Goal: Information Seeking & Learning: Understand process/instructions

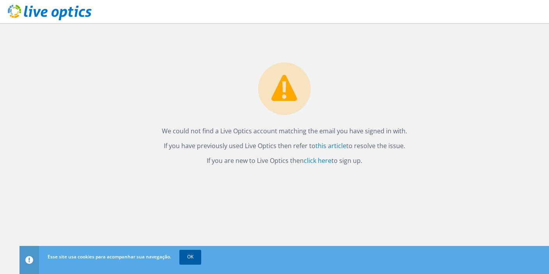
click at [186, 253] on link "OK" at bounding box center [190, 257] width 22 height 14
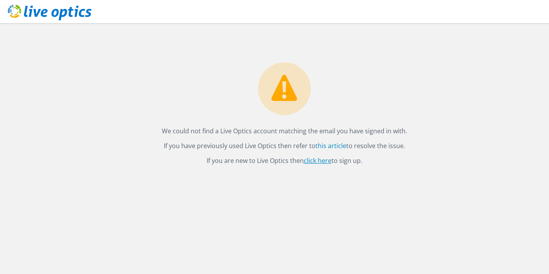
click at [320, 159] on link "click here" at bounding box center [318, 160] width 28 height 9
click at [19, 15] on icon at bounding box center [50, 13] width 84 height 16
click at [330, 145] on link "this article" at bounding box center [330, 146] width 31 height 9
